Goal: Information Seeking & Learning: Check status

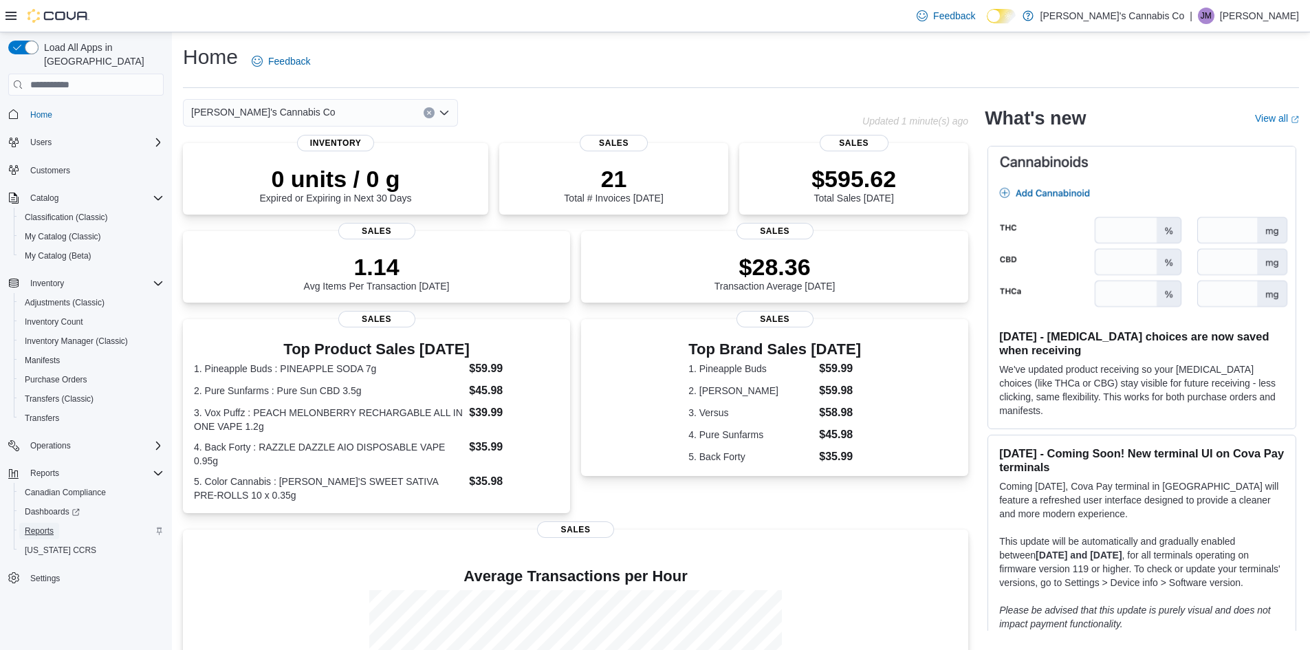
click at [51, 525] on span "Reports" at bounding box center [39, 530] width 29 height 11
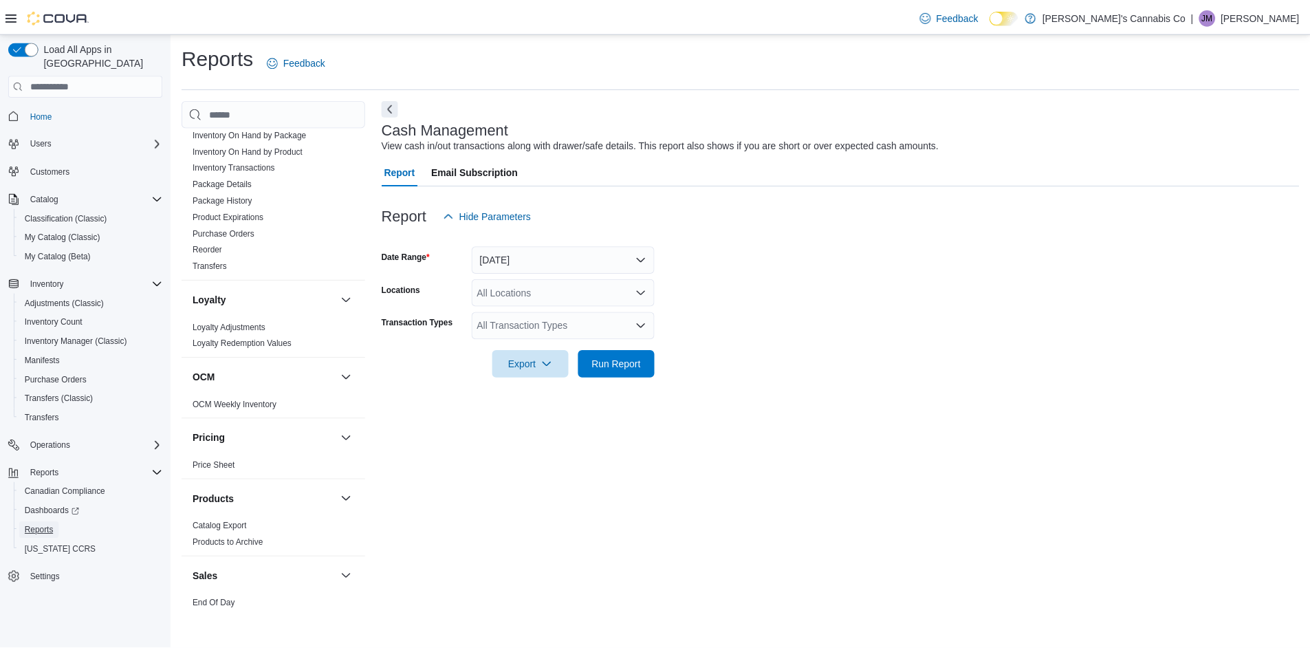
scroll to position [761, 0]
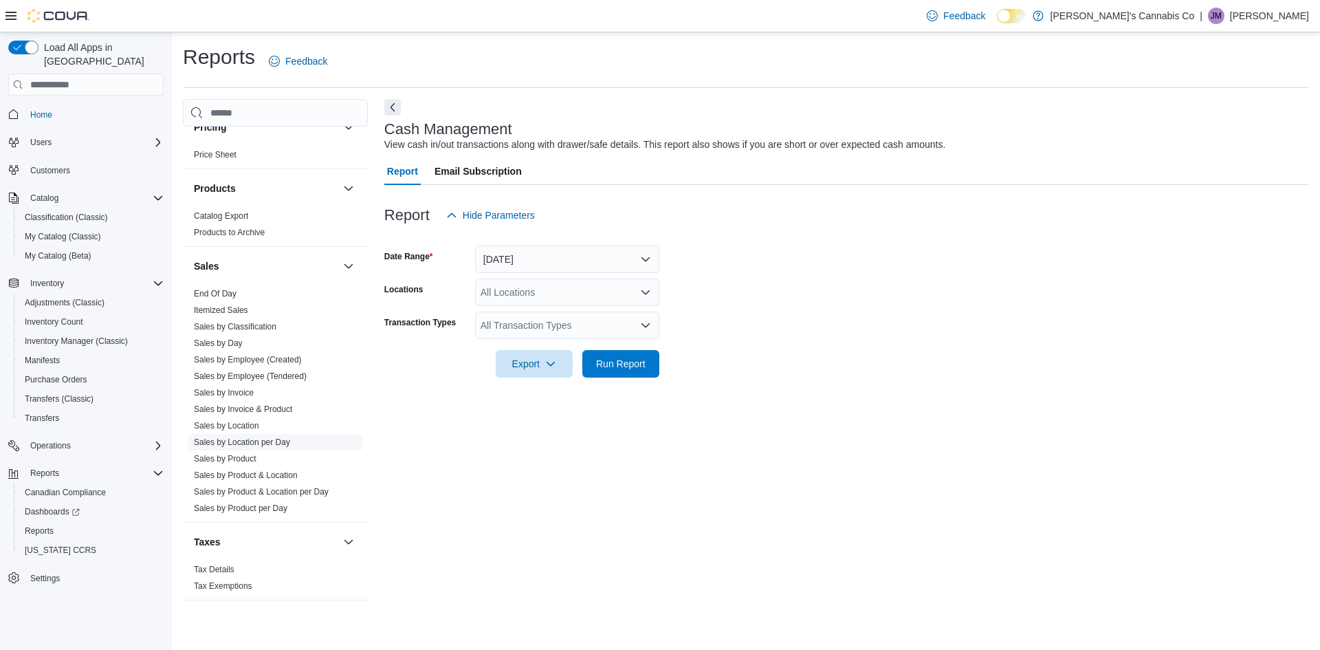
click at [263, 440] on link "Sales by Location per Day" at bounding box center [242, 442] width 96 height 10
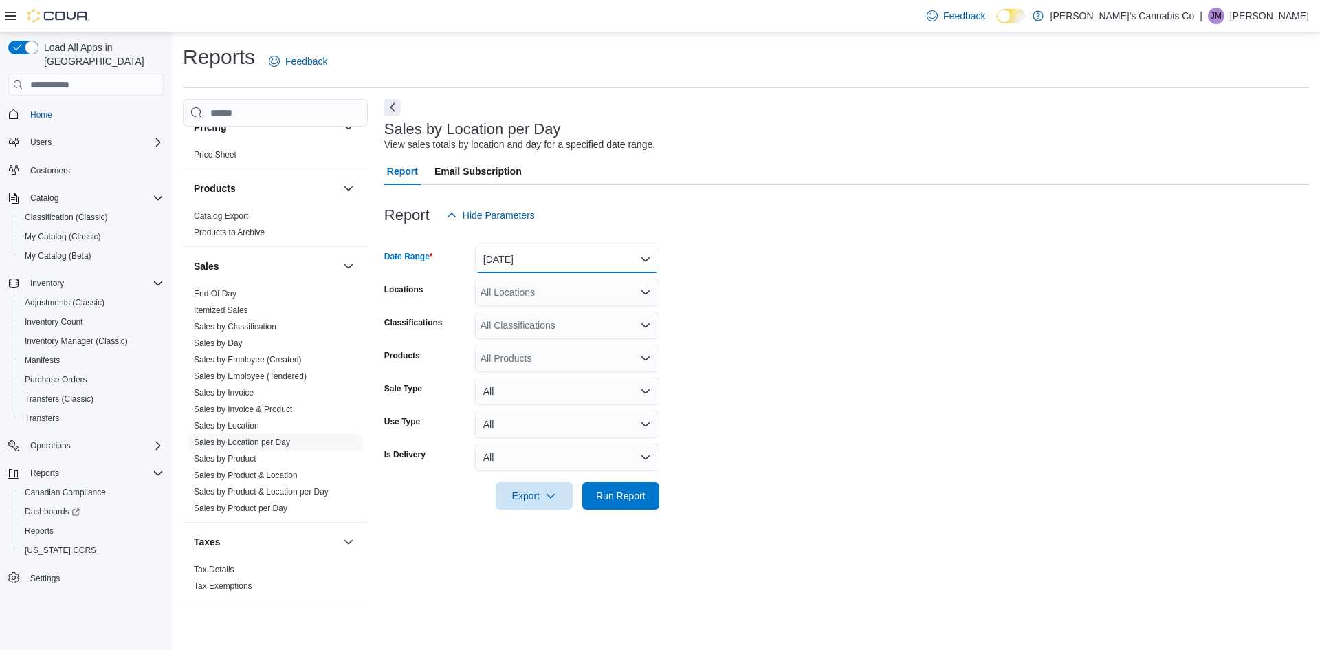
click at [523, 265] on button "Yesterday" at bounding box center [567, 260] width 184 height 28
click at [531, 318] on span "Today" at bounding box center [575, 314] width 157 height 17
click at [620, 497] on span "Run Report" at bounding box center [621, 495] width 50 height 14
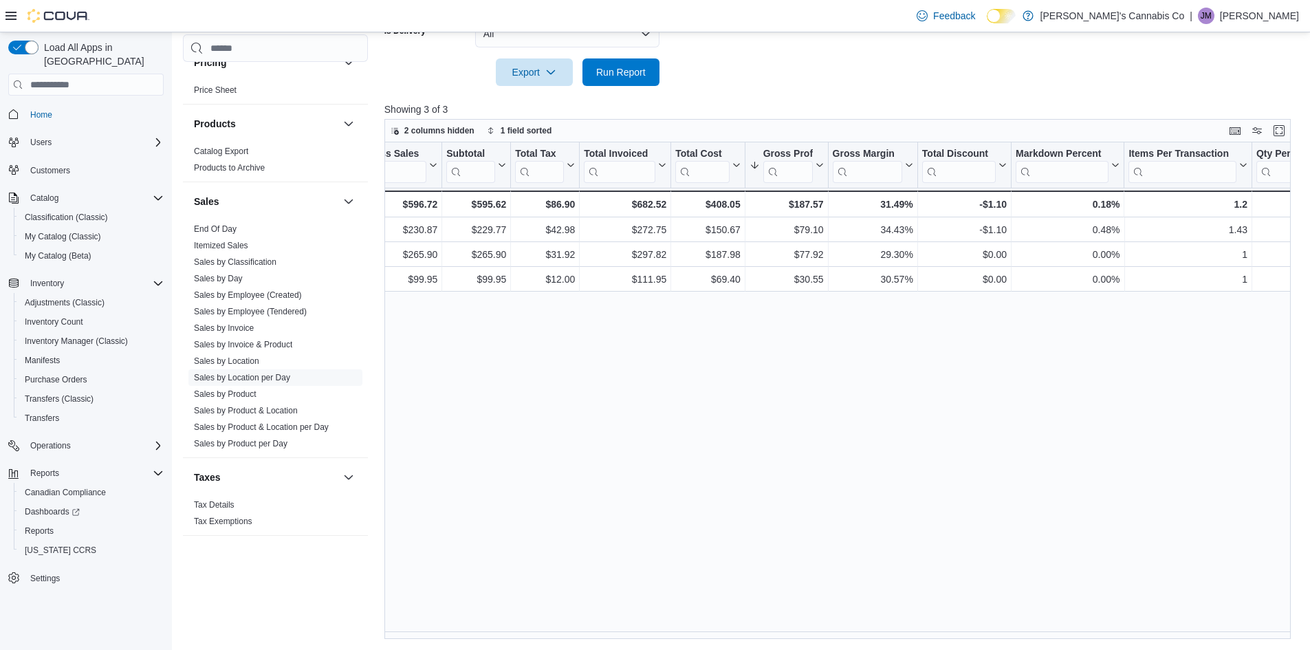
scroll to position [0, 540]
drag, startPoint x: 668, startPoint y: 635, endPoint x: 816, endPoint y: 560, distance: 166.7
click at [816, 560] on div "Location Click to view column header actions Date Click to view column header a…" at bounding box center [842, 390] width 916 height 497
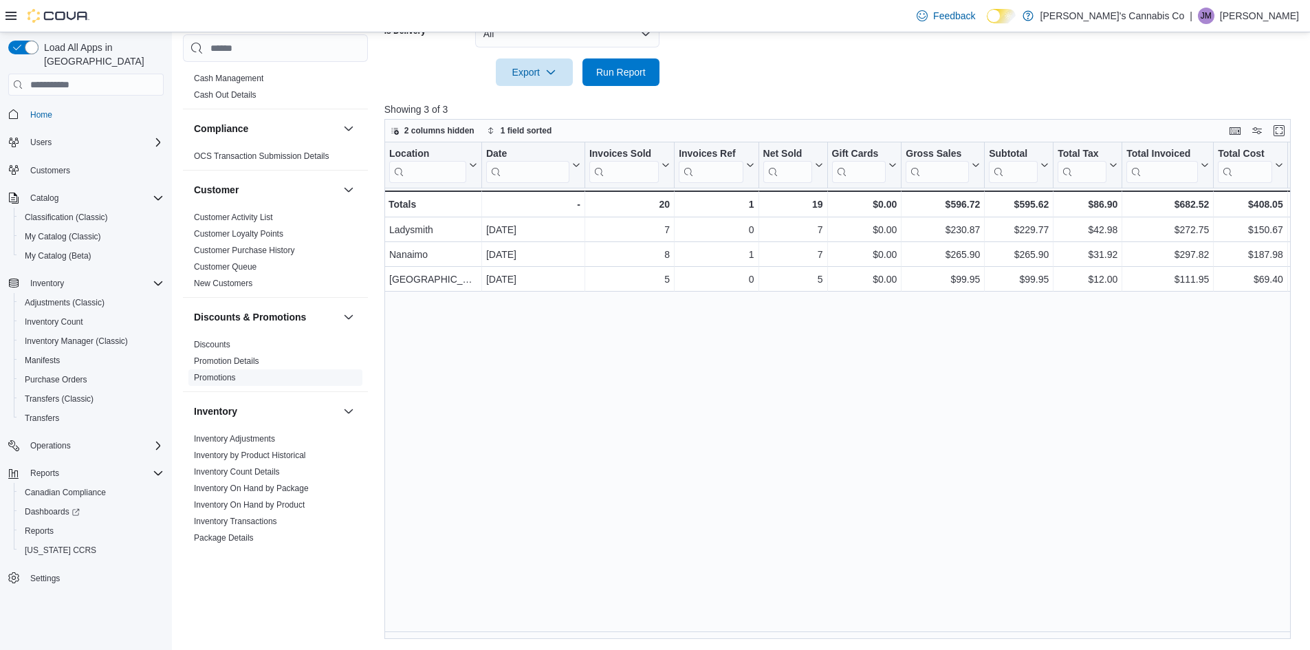
scroll to position [0, 0]
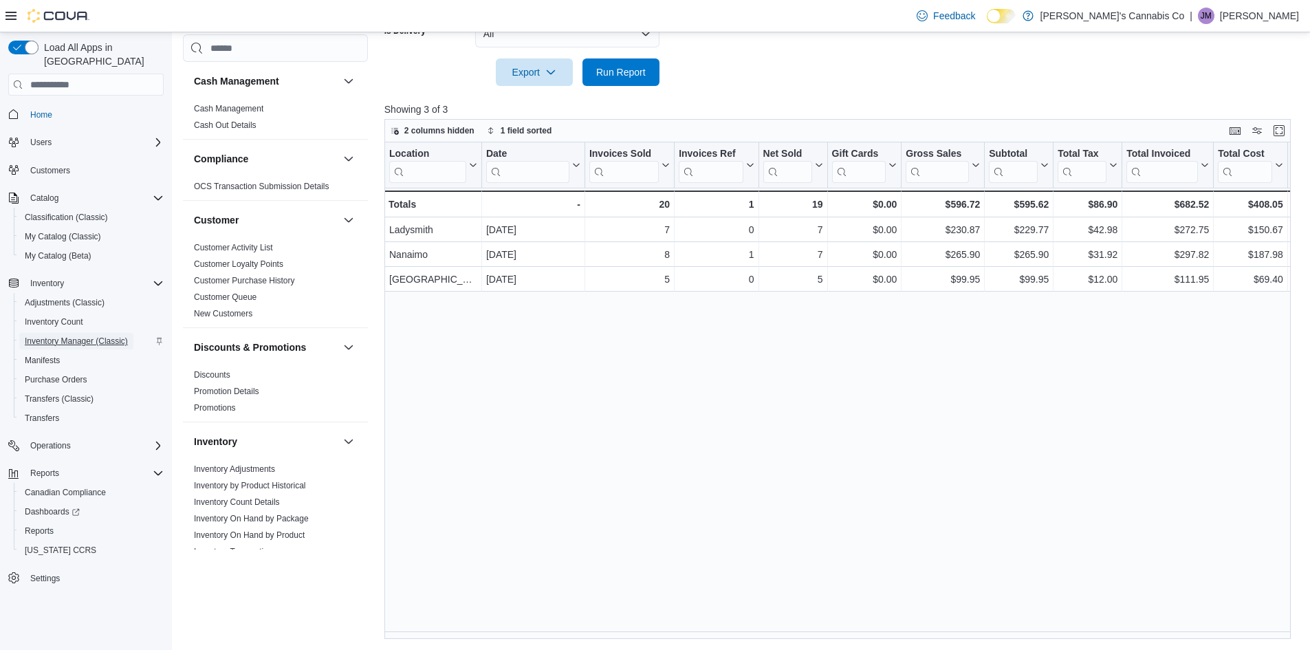
click at [75, 334] on span "Inventory Manager (Classic)" at bounding box center [76, 341] width 103 height 17
